Goal: Transaction & Acquisition: Download file/media

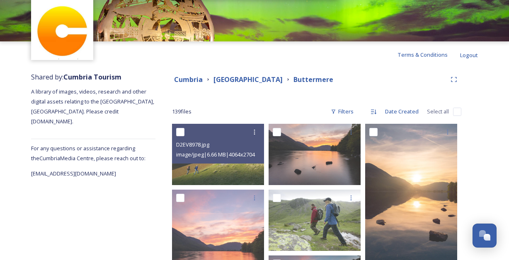
scroll to position [1, 0]
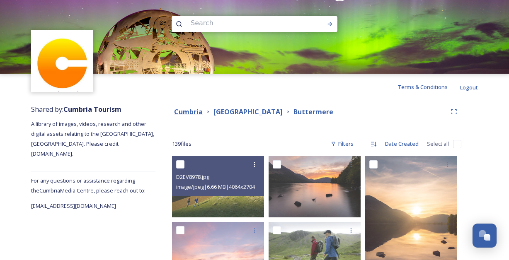
click at [199, 114] on strong "Cumbria" at bounding box center [188, 111] width 29 height 9
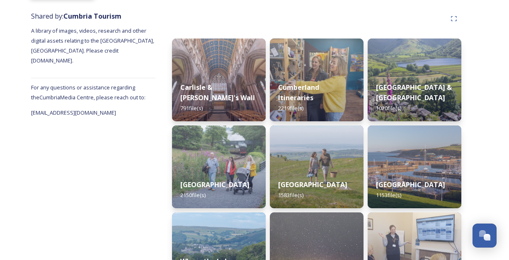
scroll to position [125, 0]
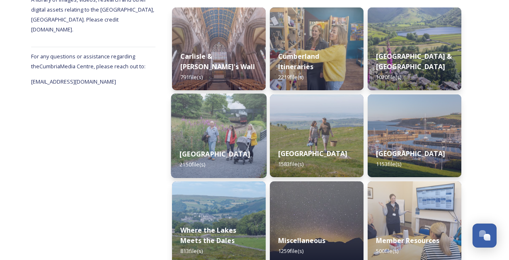
click at [223, 124] on img at bounding box center [219, 136] width 96 height 85
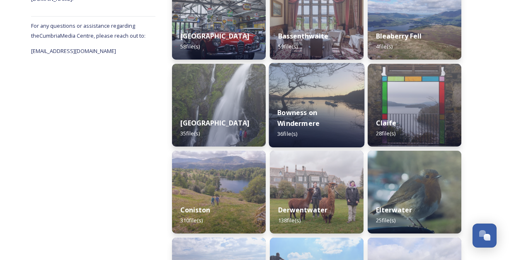
scroll to position [154, 0]
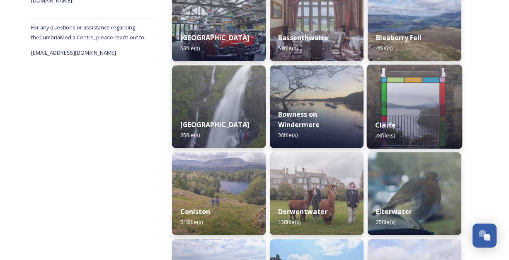
click at [413, 96] on img at bounding box center [415, 107] width 96 height 85
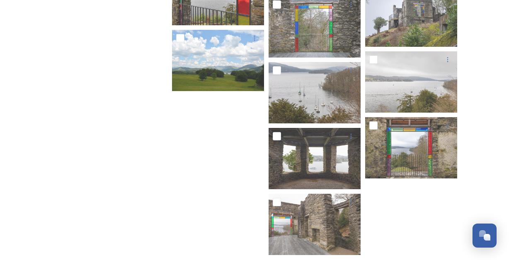
scroll to position [734, 0]
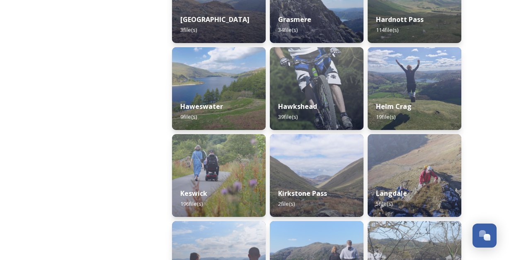
scroll to position [506, 0]
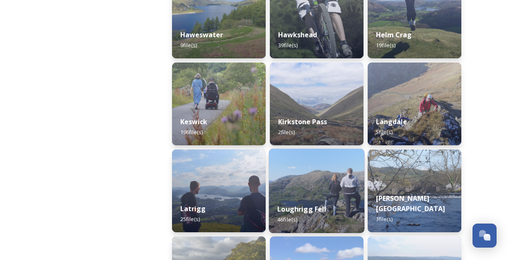
click at [306, 180] on img at bounding box center [317, 191] width 96 height 85
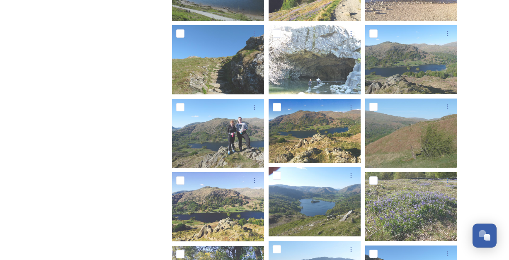
scroll to position [716, 0]
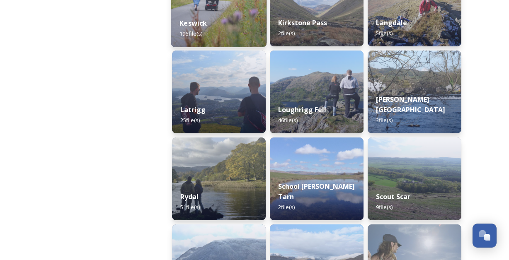
scroll to position [663, 0]
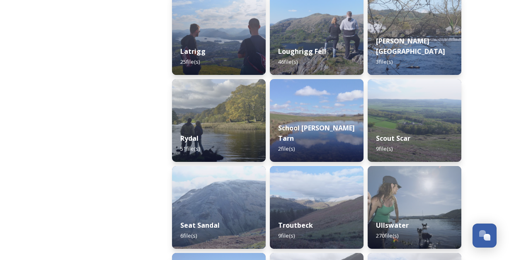
click at [229, 130] on div "Rydal 51 file(s)" at bounding box center [219, 143] width 94 height 37
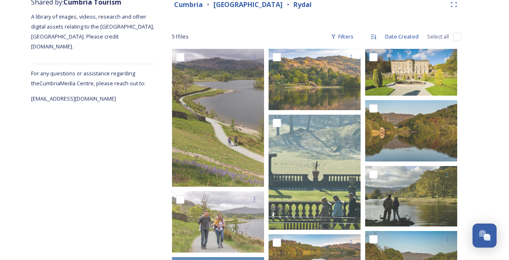
scroll to position [168, 0]
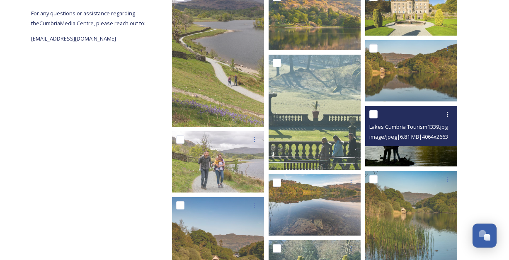
click at [420, 149] on img at bounding box center [411, 136] width 92 height 61
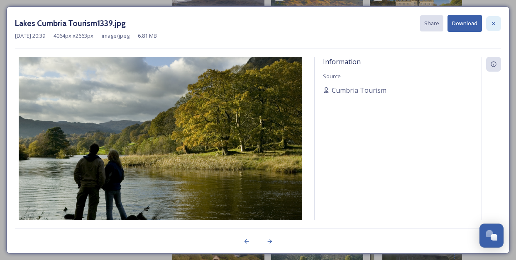
click at [495, 22] on icon at bounding box center [493, 23] width 7 height 7
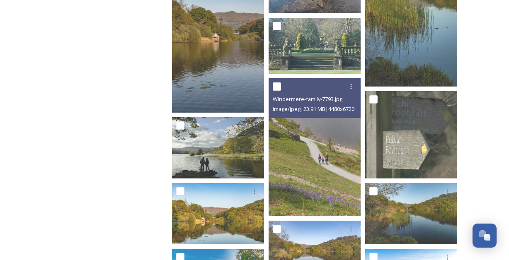
scroll to position [393, 0]
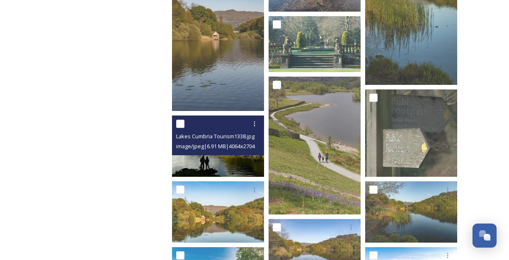
click at [203, 156] on img at bounding box center [218, 146] width 92 height 61
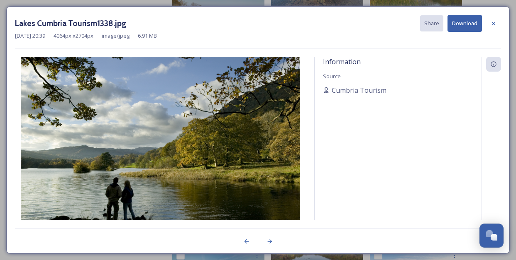
click at [470, 23] on button "Download" at bounding box center [464, 23] width 34 height 17
click at [275, 32] on div "Lakes Cumbria Tourism1338.jpg Share Download" at bounding box center [258, 23] width 486 height 17
click at [491, 26] on icon at bounding box center [493, 23] width 7 height 7
